Goal: Task Accomplishment & Management: Manage account settings

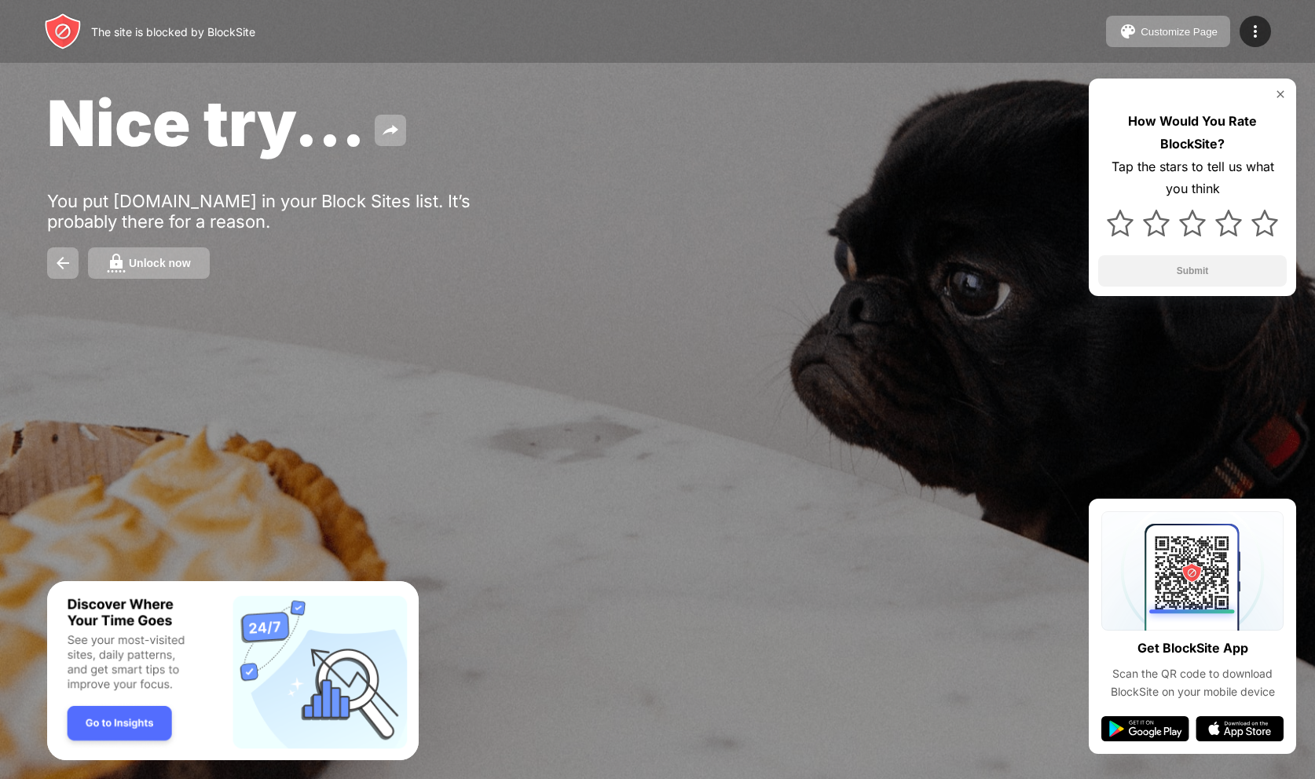
click at [1278, 97] on img at bounding box center [1280, 94] width 13 height 13
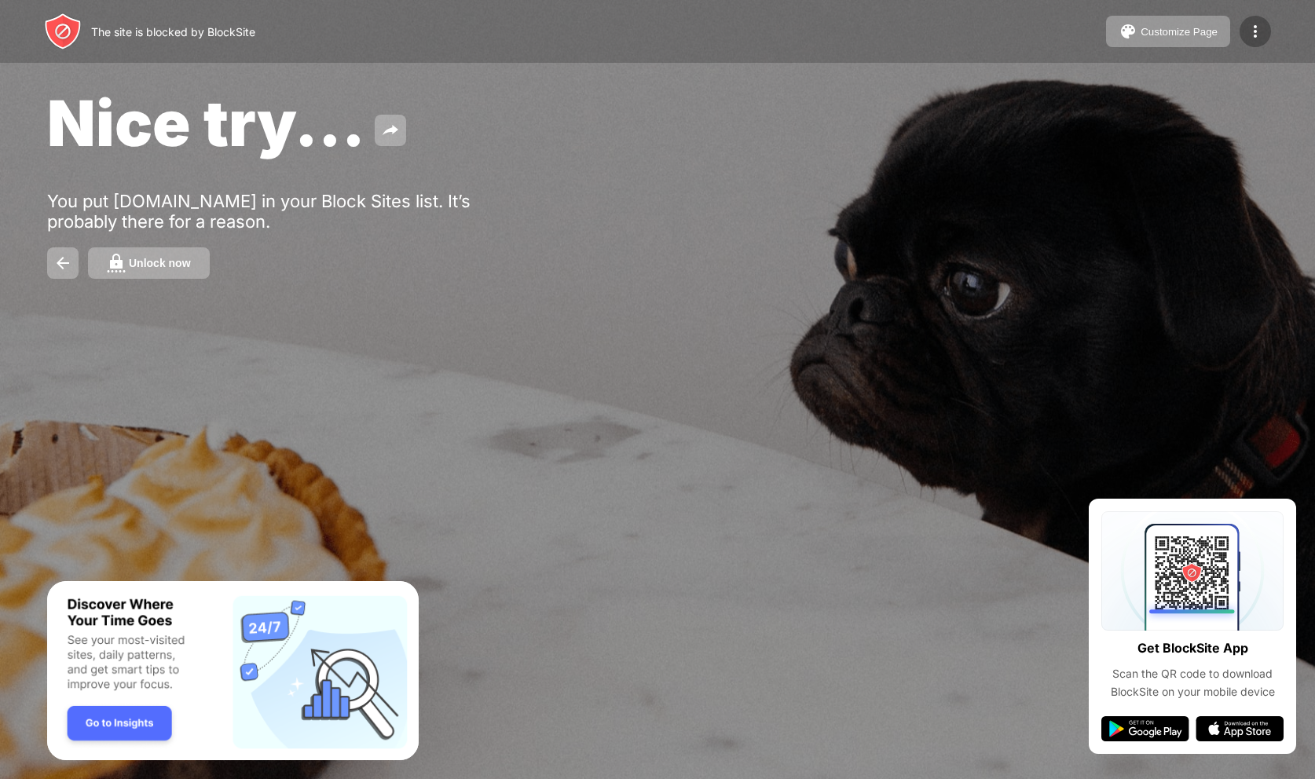
click at [1259, 44] on div at bounding box center [1255, 31] width 31 height 31
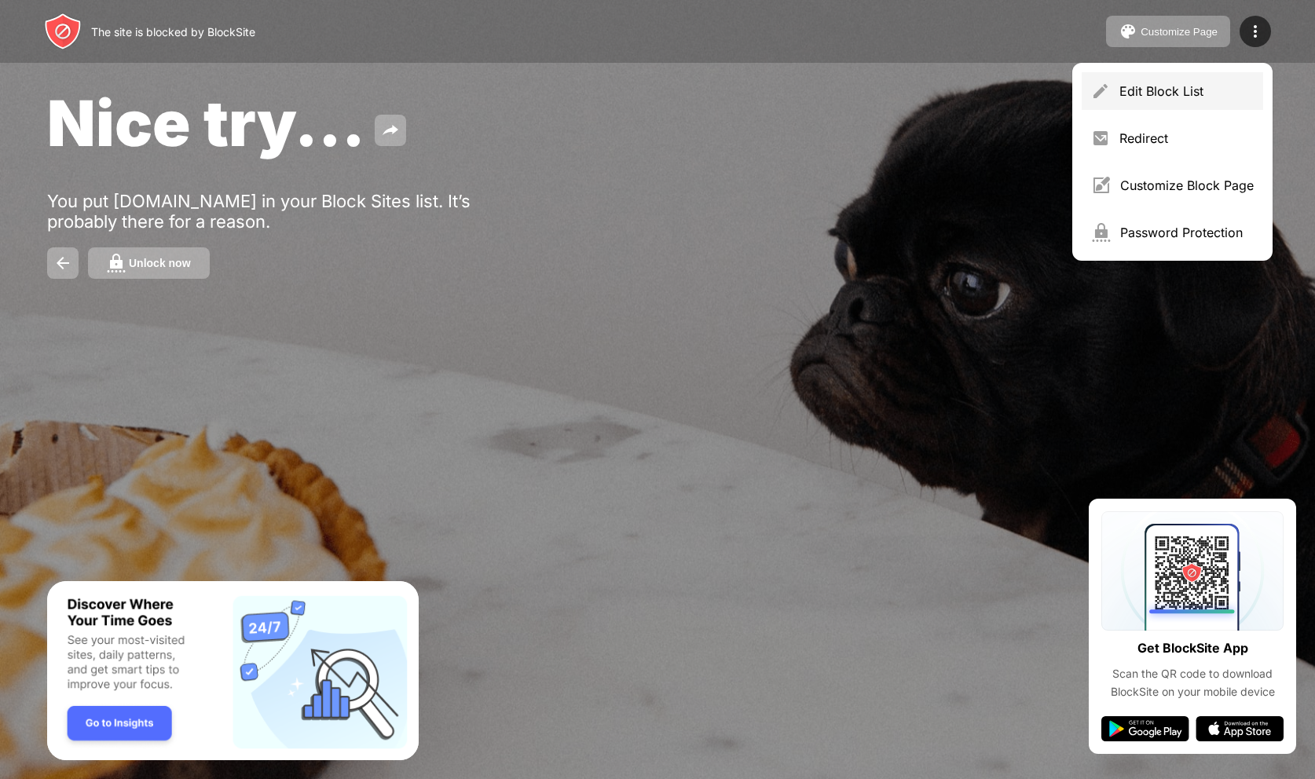
click at [1178, 85] on div "Edit Block List" at bounding box center [1187, 91] width 134 height 16
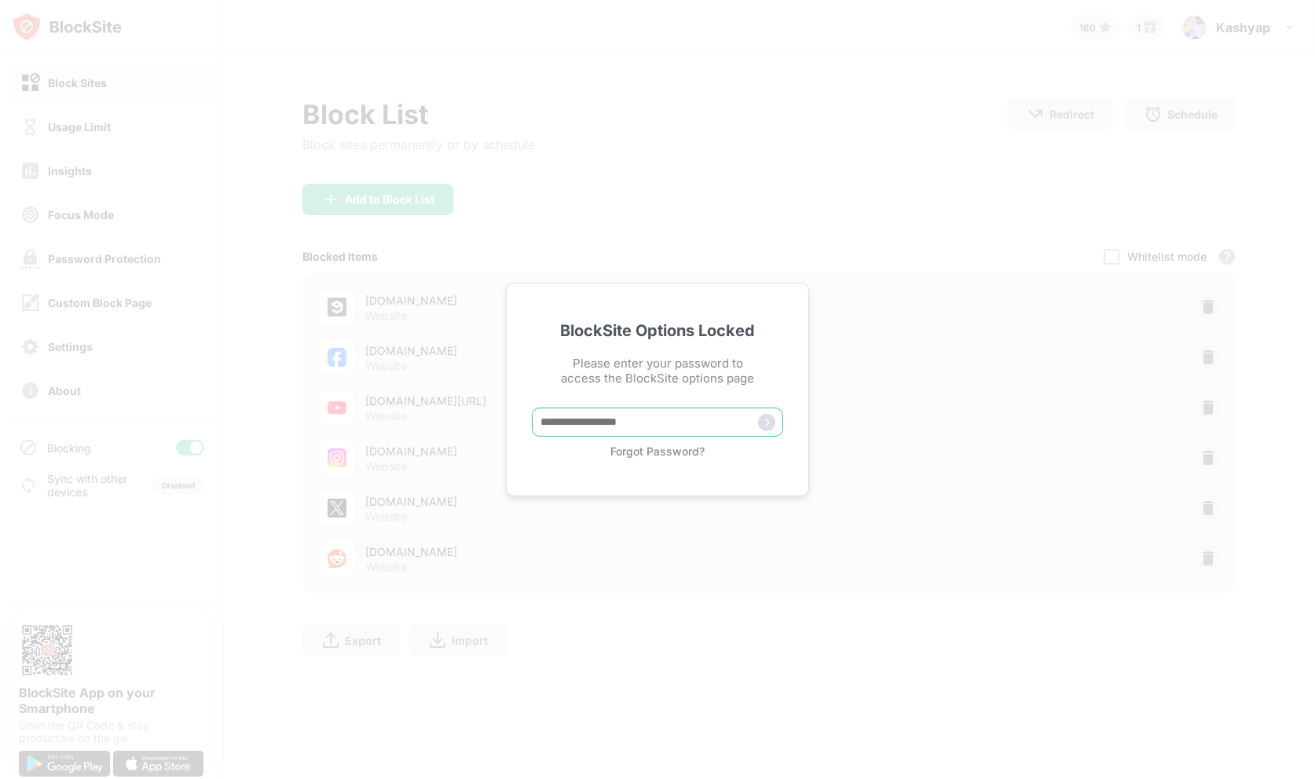
click at [624, 415] on input "text" at bounding box center [657, 422] width 251 height 29
type input "**********"
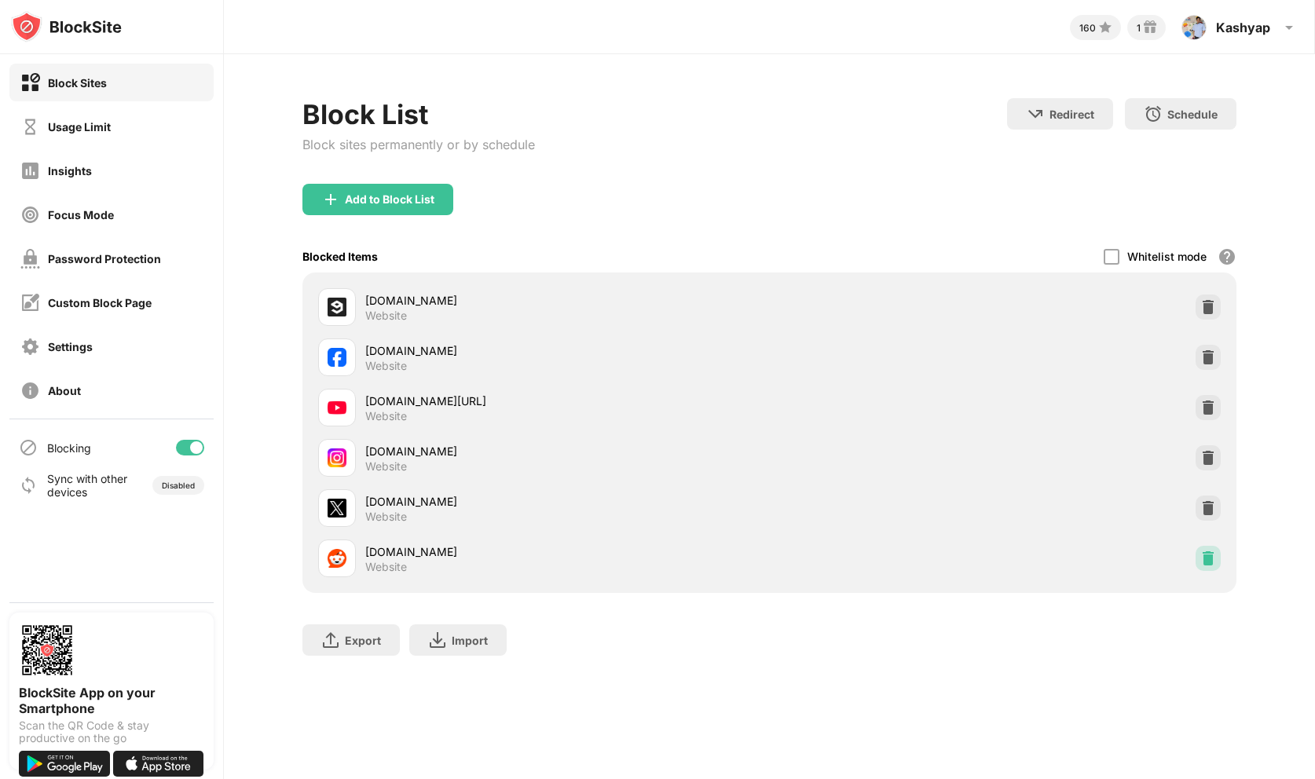
click at [1203, 554] on img at bounding box center [1208, 559] width 16 height 16
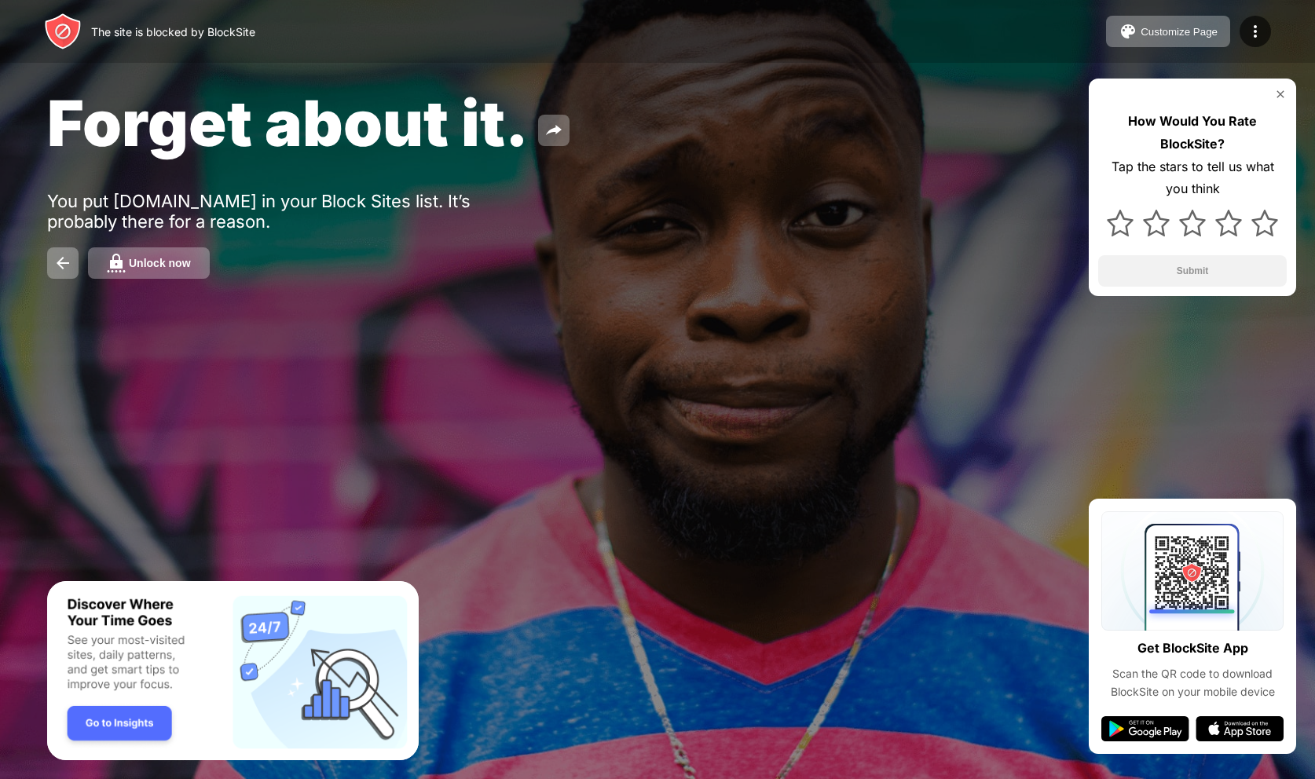
drag, startPoint x: 1272, startPoint y: 96, endPoint x: 1277, endPoint y: 83, distance: 13.7
click at [1272, 95] on div at bounding box center [1192, 94] width 189 height 13
click at [1248, 17] on div at bounding box center [1255, 31] width 31 height 31
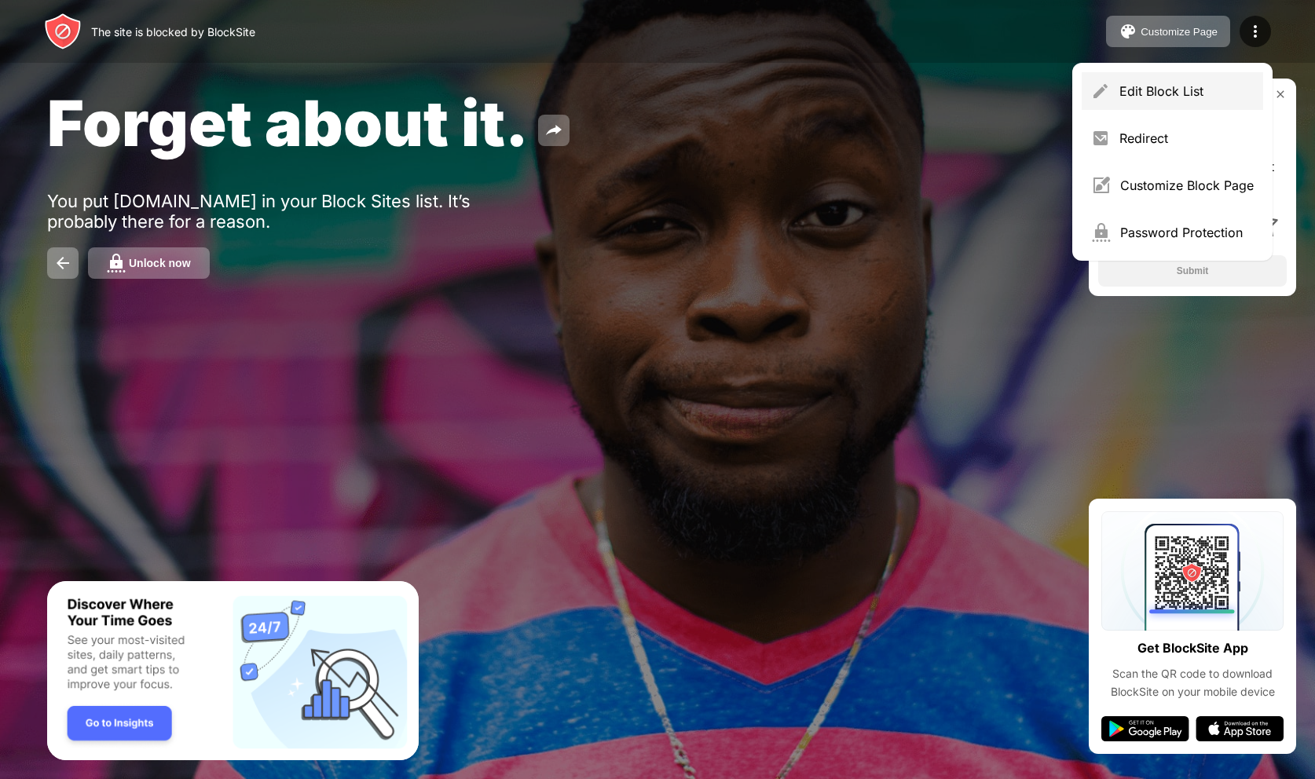
click at [1209, 87] on div "Edit Block List" at bounding box center [1187, 91] width 134 height 16
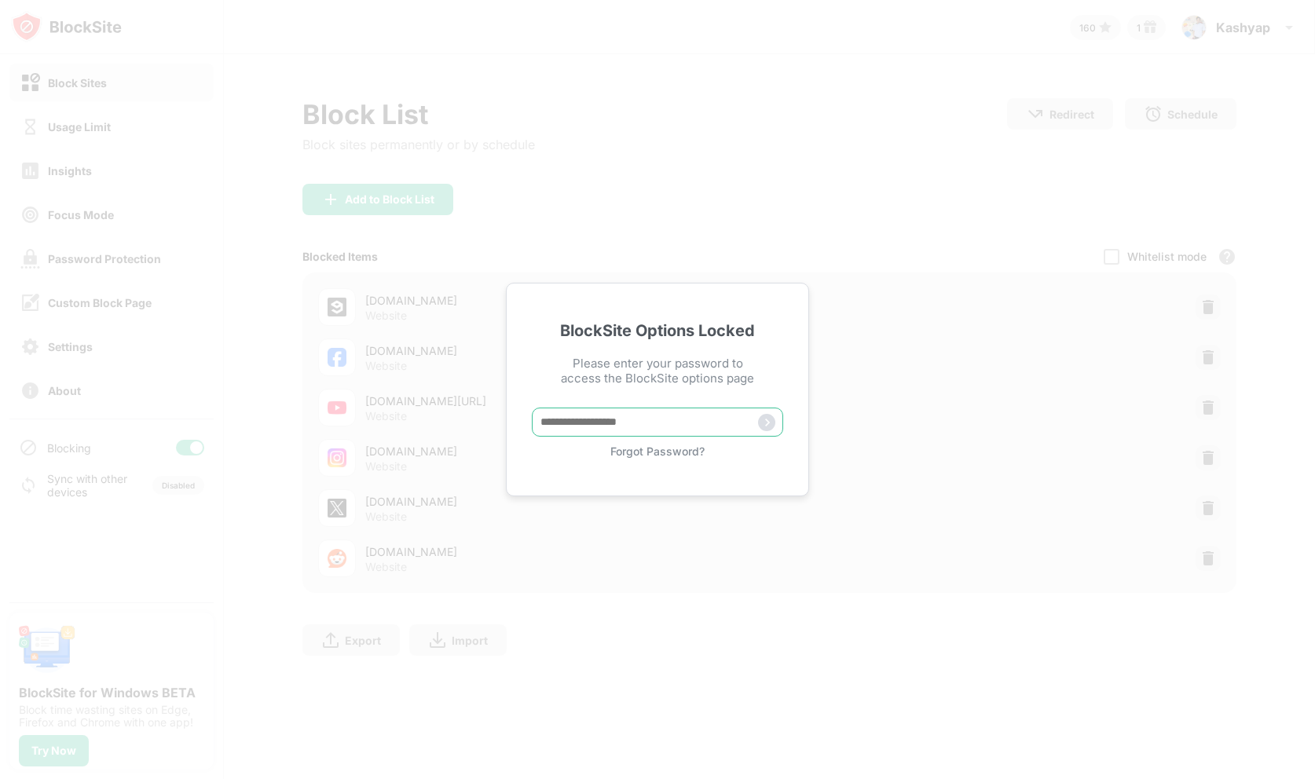
click at [616, 428] on input "text" at bounding box center [657, 422] width 251 height 29
type input "**********"
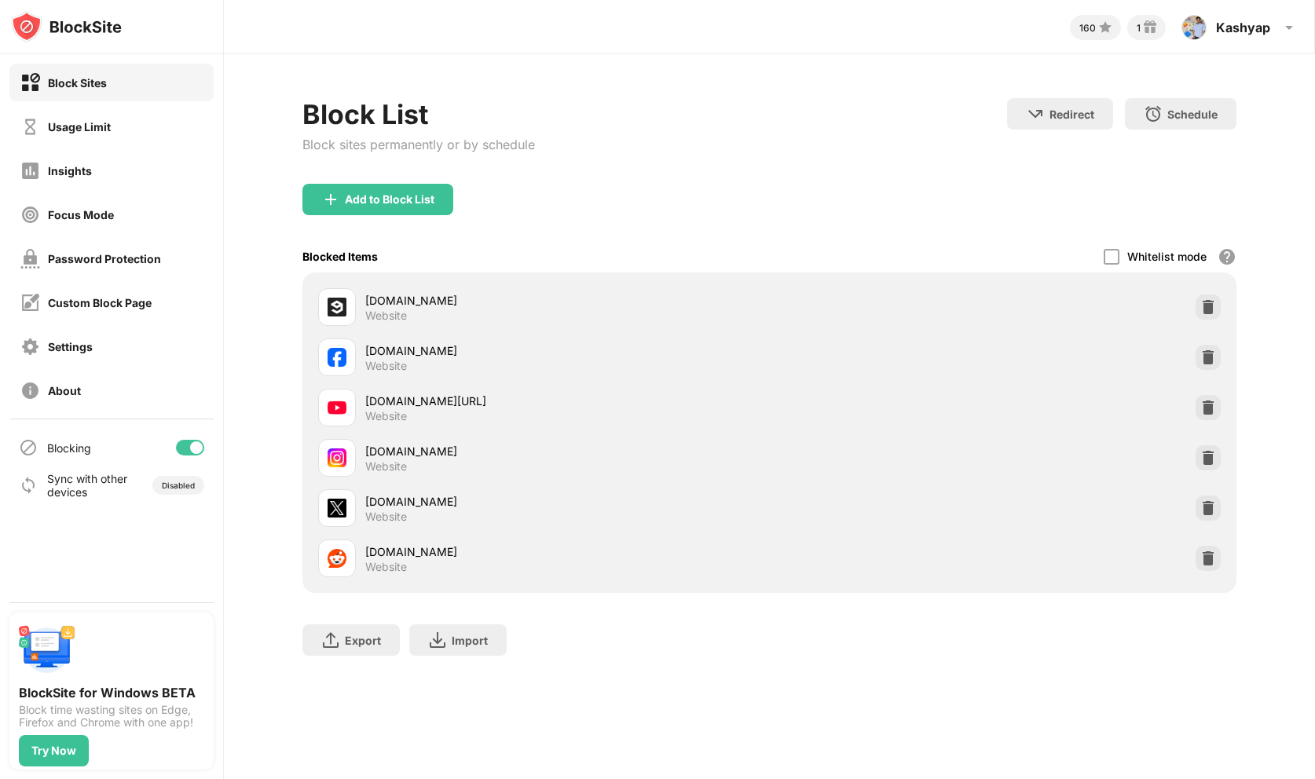
click at [1198, 559] on div at bounding box center [1208, 558] width 25 height 25
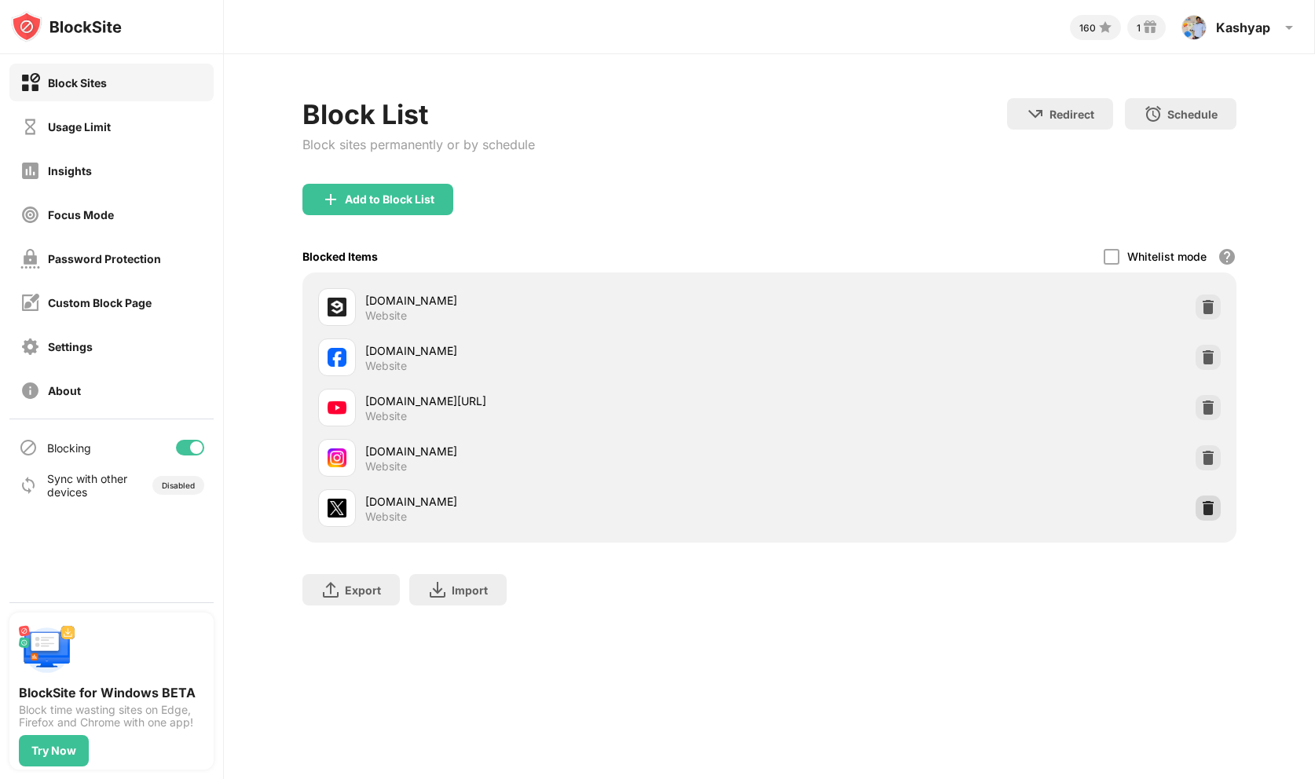
click at [1207, 512] on img at bounding box center [1208, 508] width 16 height 16
